Goal: Complete application form: Complete application form

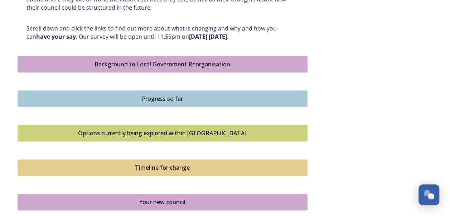
scroll to position [394, 0]
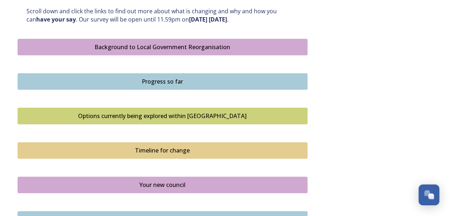
click at [183, 118] on div "Options currently being explored within West Sussex" at bounding box center [163, 115] width 282 height 9
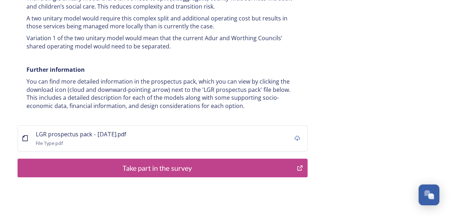
scroll to position [1474, 0]
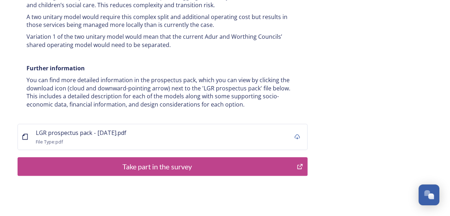
click at [140, 161] on div "Take part in the survey" at bounding box center [158, 166] width 272 height 11
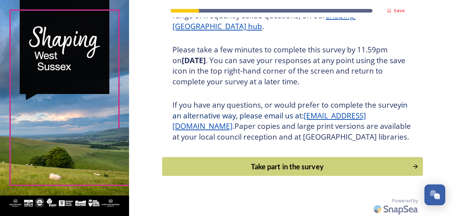
scroll to position [128, 0]
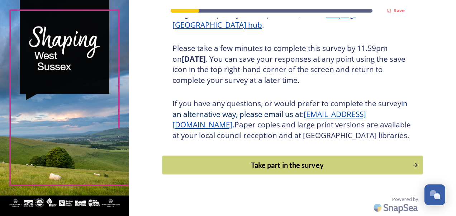
click at [316, 168] on div "Take part in the survey" at bounding box center [287, 164] width 242 height 11
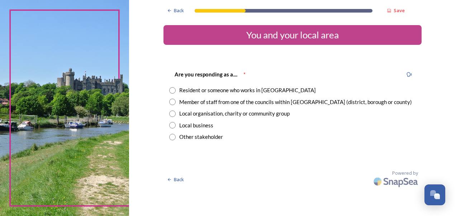
click at [205, 100] on div "Member of staff from one of the councils within [GEOGRAPHIC_DATA] (district, bo…" at bounding box center [295, 102] width 233 height 8
radio input "true"
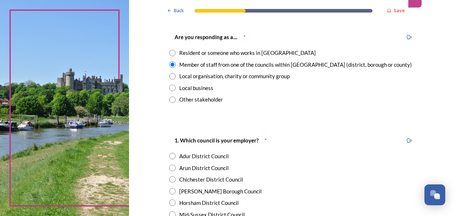
scroll to position [72, 0]
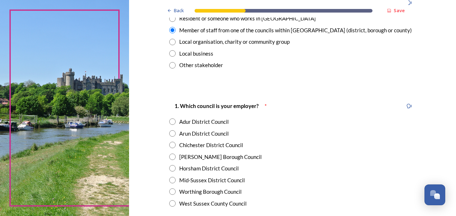
click at [181, 203] on div "West Sussex County Council" at bounding box center [212, 203] width 67 height 8
radio input "true"
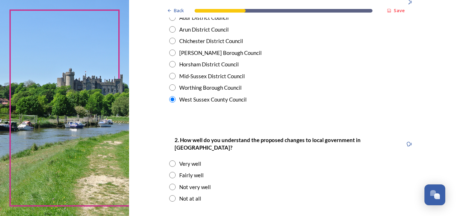
scroll to position [179, 0]
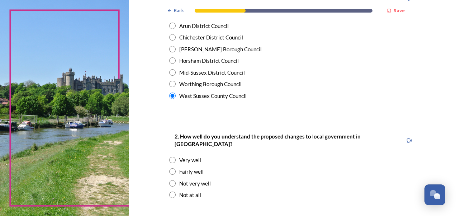
click at [187, 167] on div "Fairly well" at bounding box center [191, 171] width 24 height 8
radio input "true"
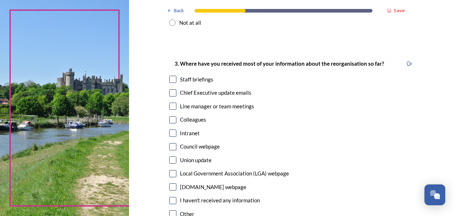
scroll to position [358, 0]
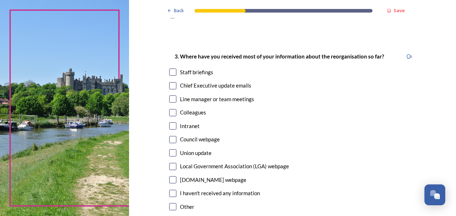
drag, startPoint x: 173, startPoint y: 78, endPoint x: 171, endPoint y: 72, distance: 5.8
click at [172, 82] on input "checkbox" at bounding box center [172, 85] width 7 height 7
checkbox input "true"
click at [169, 68] on input "checkbox" at bounding box center [172, 71] width 7 height 7
checkbox input "true"
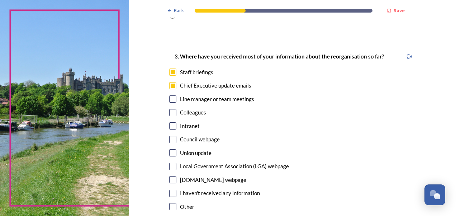
click at [181, 122] on div "Intranet" at bounding box center [190, 126] width 20 height 8
checkbox input "true"
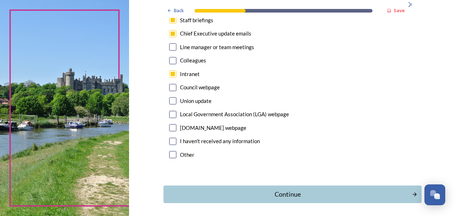
scroll to position [430, 0]
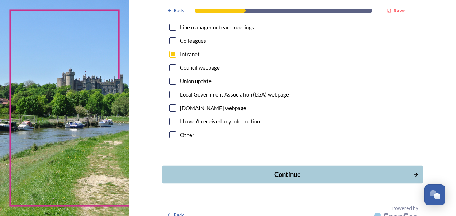
click at [269, 170] on div "Continue" at bounding box center [287, 175] width 243 height 10
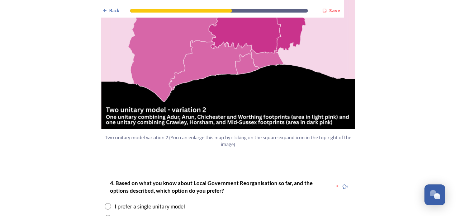
scroll to position [860, 0]
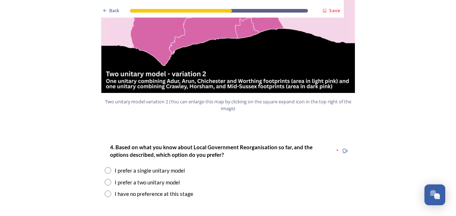
click at [110, 166] on div "I prefer a single unitary model" at bounding box center [228, 170] width 247 height 8
radio input "true"
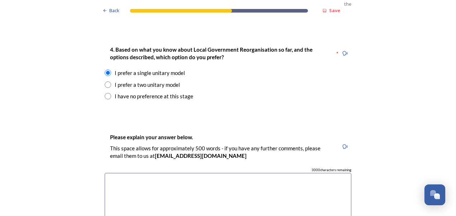
scroll to position [968, 0]
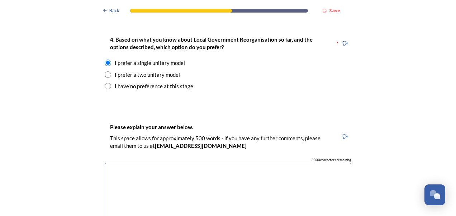
click at [208, 163] on textarea at bounding box center [228, 203] width 247 height 81
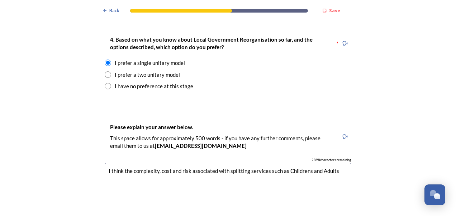
click at [105, 163] on textarea "I think the complexity, cost and risk associated with splitting services such a…" at bounding box center [228, 203] width 247 height 81
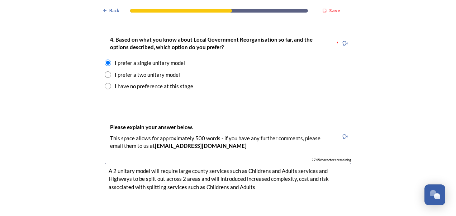
click at [105, 165] on textarea "A 2 unitary model will require large county services such as Childrens and Adul…" at bounding box center [228, 203] width 247 height 81
click at [240, 163] on textarea "A 2 unitary model will require large county services such as Childrens and Adul…" at bounding box center [228, 203] width 247 height 81
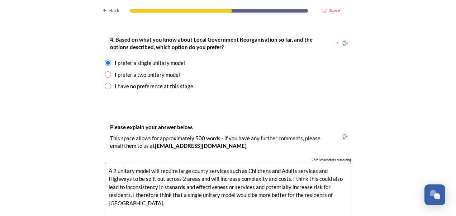
click at [187, 163] on textarea "A 2 unitary model will require large county services such as Childrens and Adul…" at bounding box center [228, 203] width 247 height 81
click at [129, 163] on textarea "A 2 unitary model will require large-scale county services such as Childrens an…" at bounding box center [228, 203] width 247 height 81
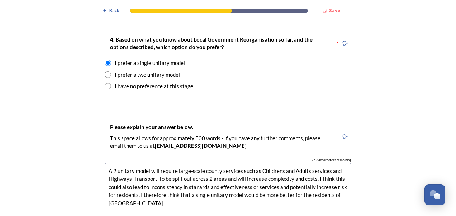
click at [132, 163] on textarea "A 2 unitary model will require large-scale county services such as Childrens an…" at bounding box center [228, 203] width 247 height 81
click at [197, 166] on textarea "A 2 unitary model will require large-scale county services such as Childrens an…" at bounding box center [228, 203] width 247 height 81
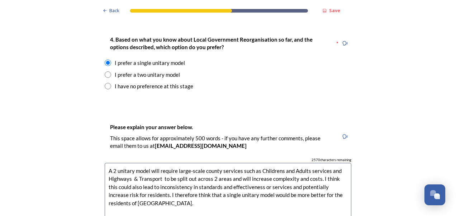
click at [257, 163] on textarea "A 2 unitary model will require large-scale county services such as Childrens an…" at bounding box center [228, 203] width 247 height 81
click at [264, 173] on textarea "A 2 unitary model will require large-scale county services such as Childrens an…" at bounding box center [228, 203] width 247 height 81
click at [124, 177] on textarea "A 2 unitary model will require large-scale county services such as Childrens an…" at bounding box center [228, 203] width 247 height 81
click at [125, 182] on textarea "A 2 unitary model will require large-scale county services such as Childrens an…" at bounding box center [228, 203] width 247 height 81
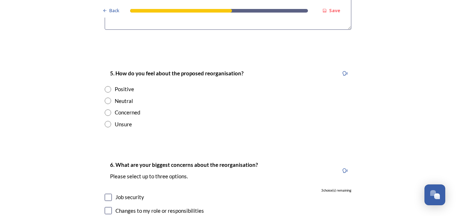
scroll to position [1183, 0]
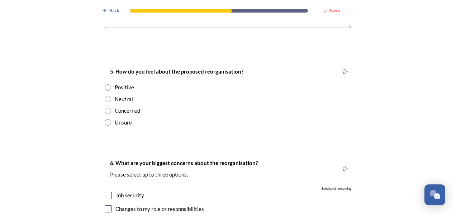
type textarea "A 2 unitary model will require large-scale county services such as Childrens an…"
click at [117, 83] on div "Positive" at bounding box center [124, 87] width 19 height 8
radio input "true"
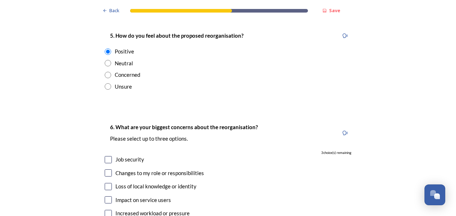
scroll to position [1254, 0]
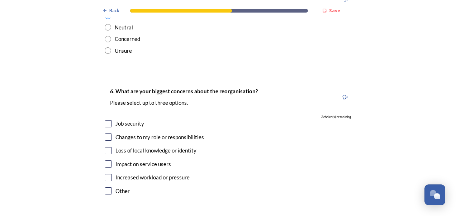
click at [105, 174] on input "checkbox" at bounding box center [108, 177] width 7 height 7
checkbox input "true"
click at [106, 160] on input "checkbox" at bounding box center [108, 163] width 7 height 7
checkbox input "true"
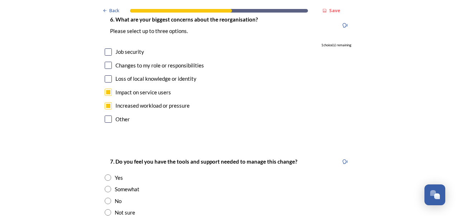
click at [105, 174] on input "radio" at bounding box center [108, 177] width 6 height 6
radio input "true"
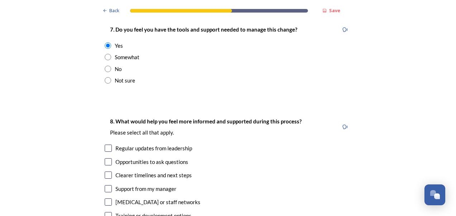
scroll to position [1469, 0]
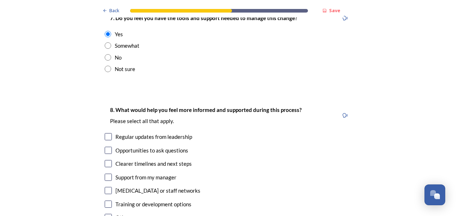
click at [105, 160] on input "checkbox" at bounding box center [108, 163] width 7 height 7
checkbox input "true"
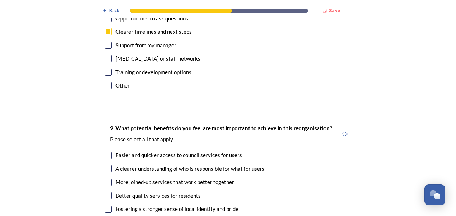
scroll to position [1613, 0]
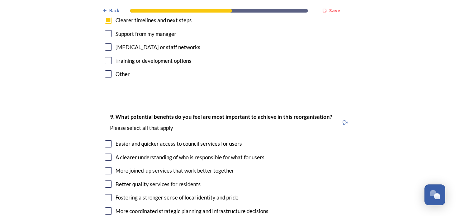
click at [108, 140] on input "checkbox" at bounding box center [108, 143] width 7 height 7
checkbox input "true"
click at [105, 167] on input "checkbox" at bounding box center [108, 170] width 7 height 7
checkbox input "true"
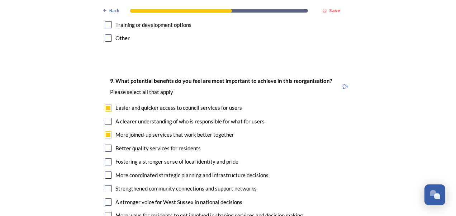
click at [108, 171] on input "checkbox" at bounding box center [108, 174] width 7 height 7
checkbox input "true"
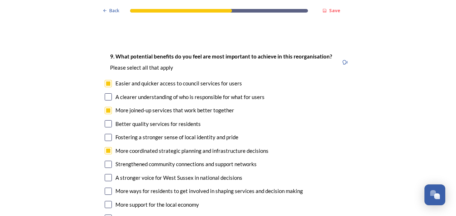
scroll to position [1684, 0]
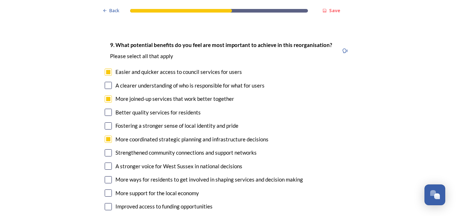
click at [105, 162] on input "checkbox" at bounding box center [108, 165] width 7 height 7
checkbox input "true"
click at [105, 82] on input "checkbox" at bounding box center [108, 85] width 7 height 7
checkbox input "true"
click at [111, 108] on div "Better quality services for residents" at bounding box center [228, 112] width 247 height 8
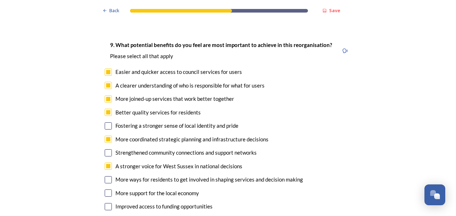
checkbox input "true"
click at [115, 148] on div "Strengthened community connections and support networks" at bounding box center [185, 152] width 141 height 8
checkbox input "true"
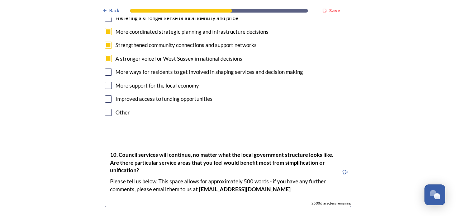
scroll to position [1828, 0]
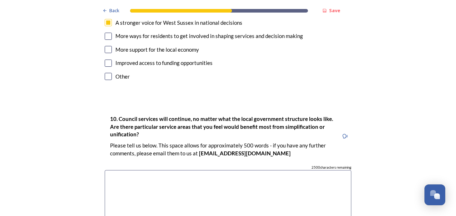
click at [157, 170] on textarea at bounding box center [228, 210] width 247 height 81
click at [161, 170] on textarea "Economic development to ensure this is" at bounding box center [228, 210] width 247 height 81
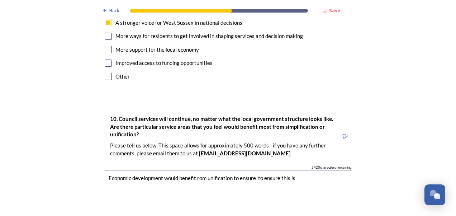
click at [194, 170] on textarea "Economic development would benefit rom unification to ensure to ensure this is" at bounding box center [228, 210] width 247 height 81
drag, startPoint x: 258, startPoint y: 156, endPoint x: 302, endPoint y: 153, distance: 44.5
click at [302, 170] on textarea "Economic development would benefit from unification to ensure to ensure this is" at bounding box center [228, 210] width 247 height 81
click at [181, 170] on textarea "Economic development would benefit from unification to ensure a strategic and c…" at bounding box center [228, 210] width 247 height 81
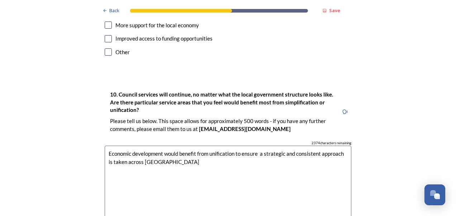
scroll to position [1864, 0]
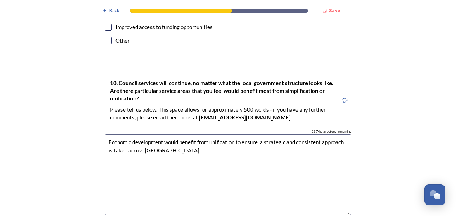
type textarea "Economic development would benefit from unification to ensure a strategic and c…"
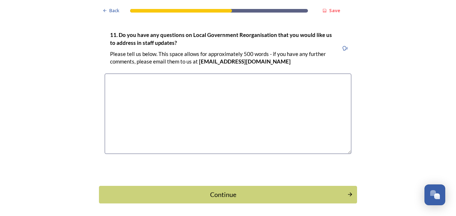
scroll to position [2094, 0]
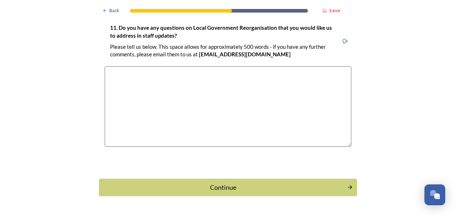
click at [207, 178] on button "Continue" at bounding box center [228, 187] width 258 height 18
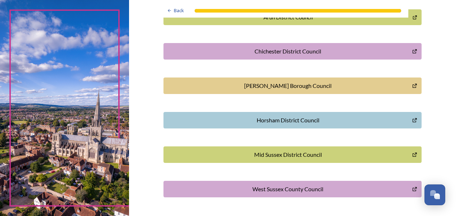
scroll to position [244, 0]
